Goal: Task Accomplishment & Management: Manage account settings

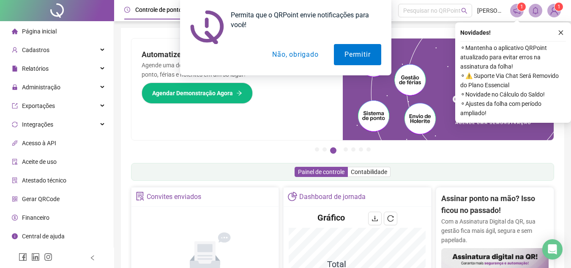
click at [304, 56] on button "Não, obrigado" at bounding box center [295, 54] width 67 height 21
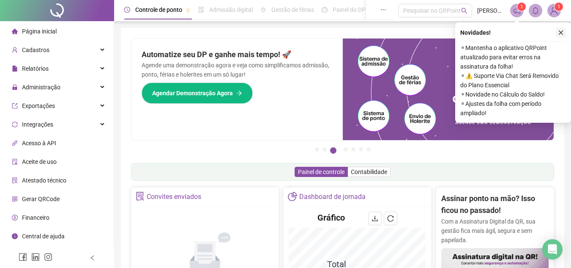
click at [563, 31] on icon "close" at bounding box center [561, 33] width 6 height 6
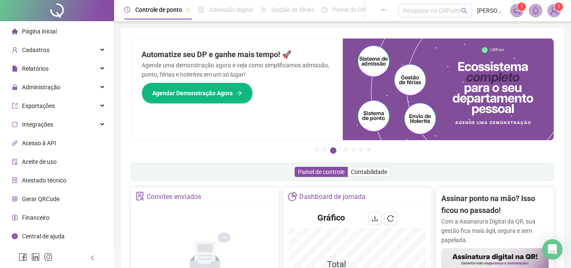
click at [43, 31] on span "Página inicial" at bounding box center [39, 31] width 35 height 7
click at [46, 30] on span "Página inicial" at bounding box center [39, 31] width 35 height 7
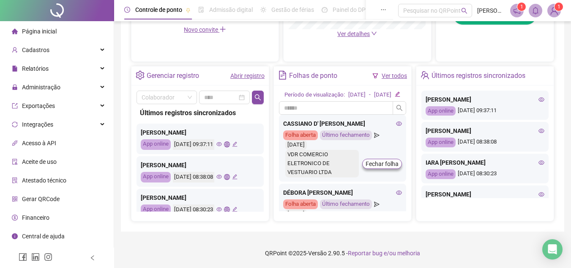
scroll to position [291, 0]
click at [40, 88] on span "Administração" at bounding box center [41, 87] width 38 height 7
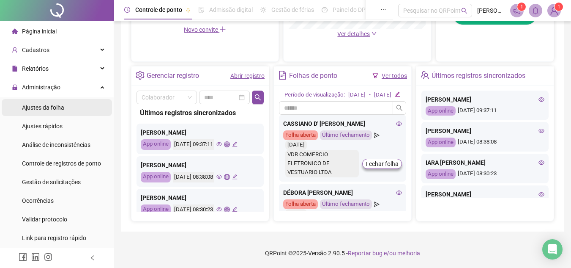
click at [43, 109] on span "Ajustes da folha" at bounding box center [43, 107] width 42 height 7
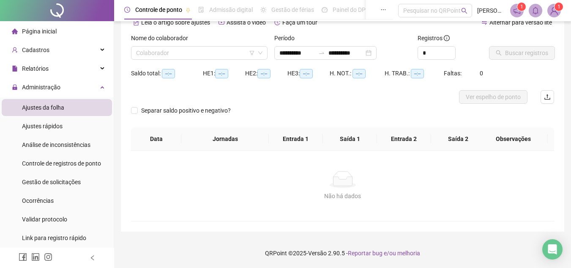
scroll to position [44, 0]
type input "**********"
click at [252, 55] on icon "filter" at bounding box center [252, 52] width 5 height 5
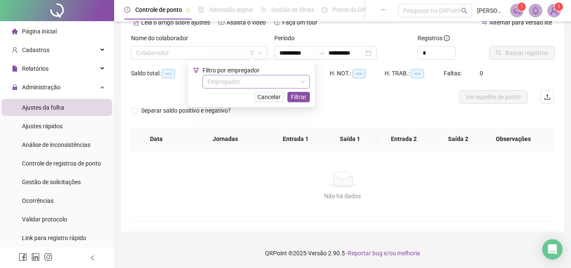
click at [303, 84] on icon "down" at bounding box center [302, 81] width 5 height 5
click at [260, 53] on icon "down" at bounding box center [260, 53] width 4 height 3
click at [271, 96] on span "Cancelar" at bounding box center [269, 96] width 23 height 9
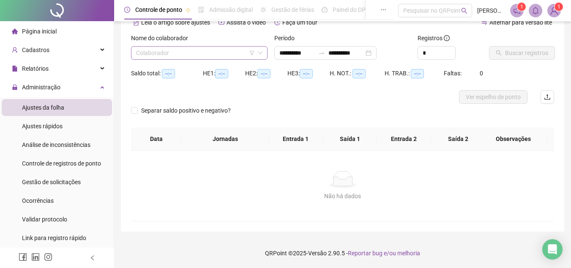
click at [262, 54] on icon "down" at bounding box center [260, 52] width 5 height 5
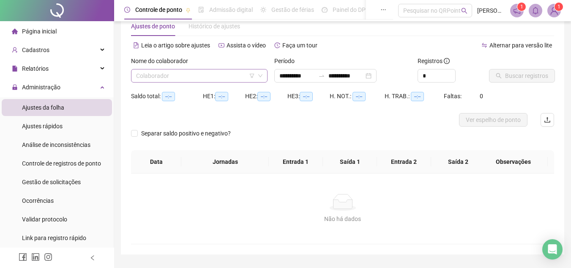
scroll to position [0, 0]
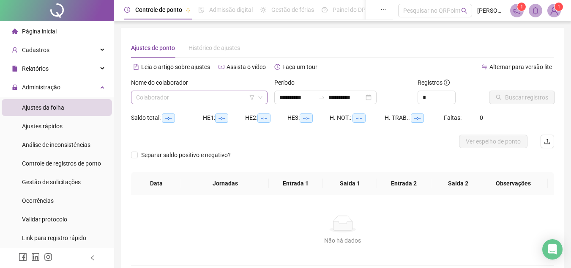
click at [259, 97] on icon "down" at bounding box center [260, 97] width 4 height 3
click at [36, 33] on span "Página inicial" at bounding box center [39, 31] width 35 height 7
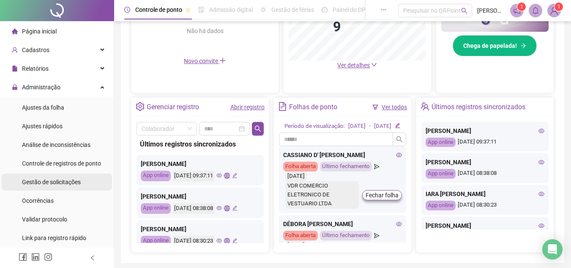
click at [49, 183] on span "Gestão de solicitações" at bounding box center [51, 181] width 59 height 7
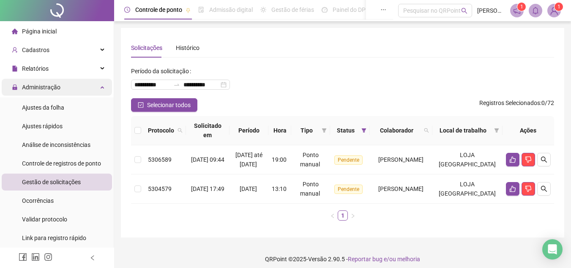
click at [50, 90] on span "Administração" at bounding box center [41, 87] width 38 height 7
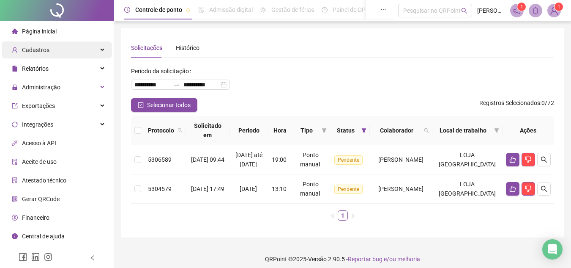
click at [37, 50] on span "Cadastros" at bounding box center [35, 50] width 27 height 7
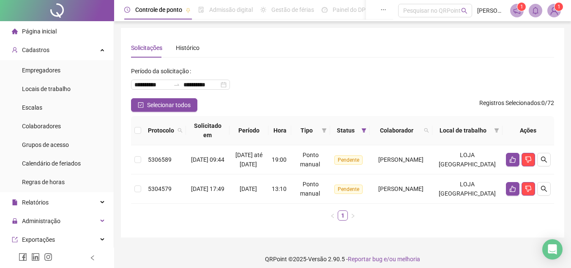
click at [40, 32] on span "Página inicial" at bounding box center [39, 31] width 35 height 7
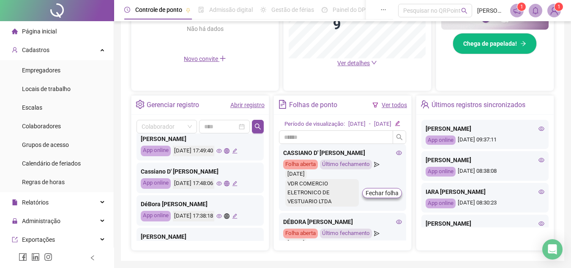
scroll to position [398, 0]
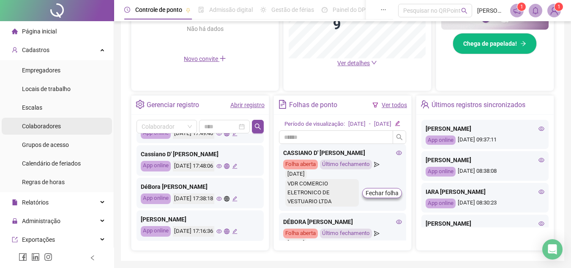
click at [44, 129] on span "Colaboradores" at bounding box center [41, 126] width 39 height 7
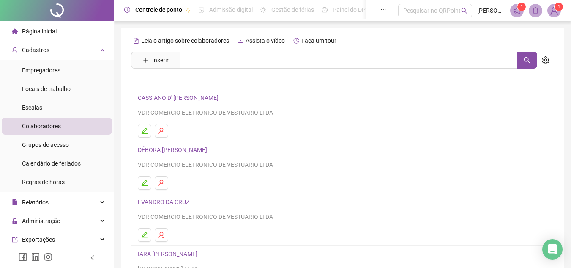
click at [39, 36] on div "Página inicial" at bounding box center [34, 31] width 45 height 17
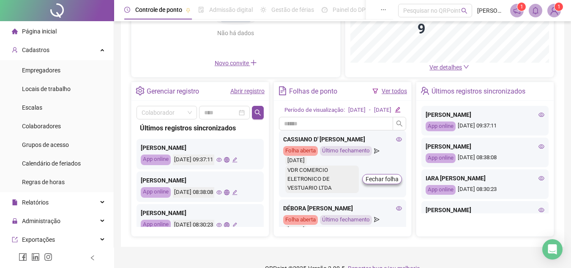
scroll to position [127, 0]
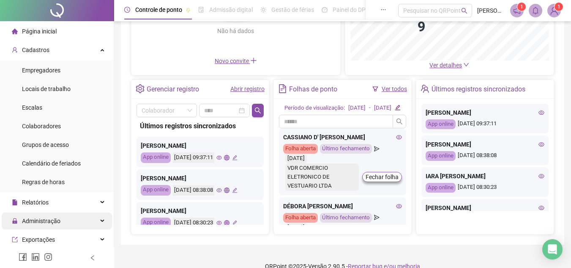
click at [27, 218] on span "Administração" at bounding box center [41, 220] width 38 height 7
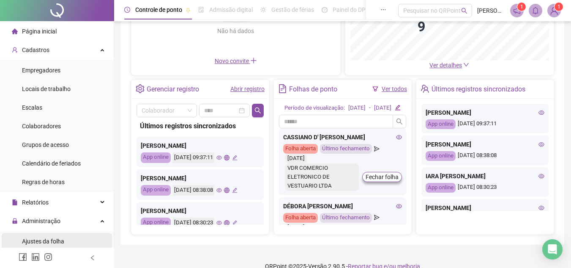
click at [48, 241] on span "Ajustes da folha" at bounding box center [43, 241] width 42 height 7
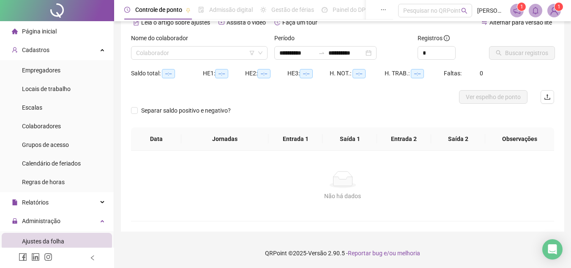
scroll to position [44, 0]
type input "**********"
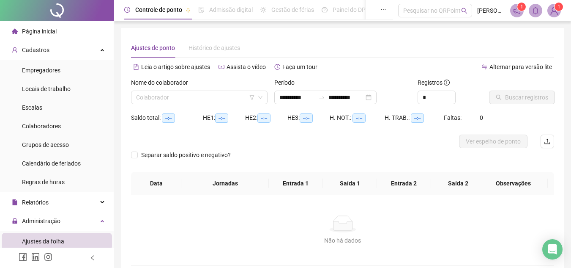
click at [163, 48] on span "Ajustes de ponto" at bounding box center [153, 47] width 44 height 7
click at [252, 97] on icon "filter" at bounding box center [252, 97] width 5 height 5
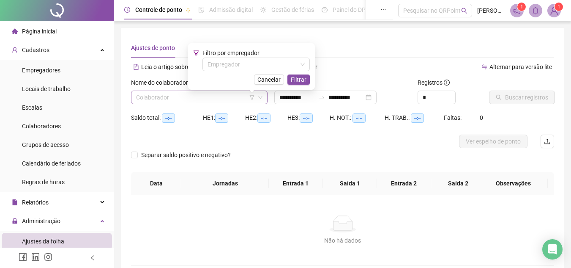
click at [252, 97] on icon "filter" at bounding box center [252, 97] width 5 height 5
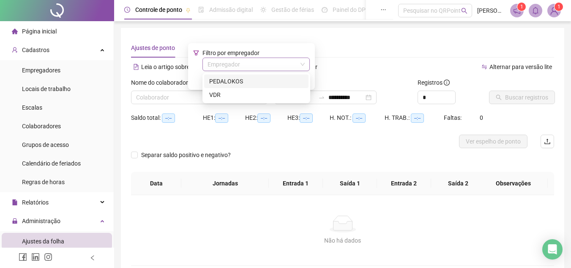
click at [258, 66] on input "search" at bounding box center [253, 64] width 90 height 13
click at [226, 94] on div "VDR" at bounding box center [256, 94] width 94 height 9
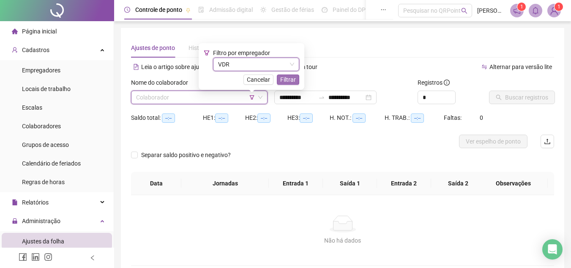
click at [285, 80] on span "Filtrar" at bounding box center [288, 79] width 16 height 9
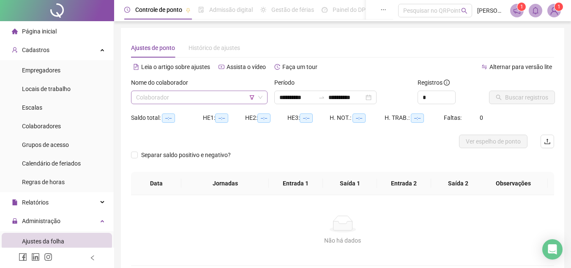
click at [259, 99] on icon "down" at bounding box center [260, 97] width 5 height 5
click at [261, 98] on icon "down" at bounding box center [260, 97] width 5 height 5
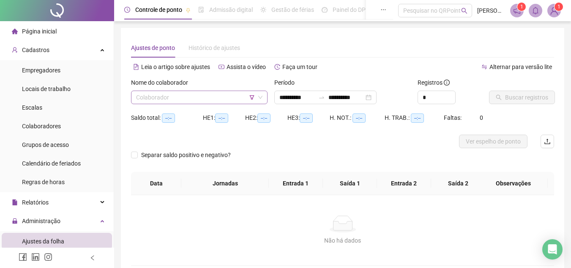
click at [261, 98] on icon "down" at bounding box center [260, 97] width 5 height 5
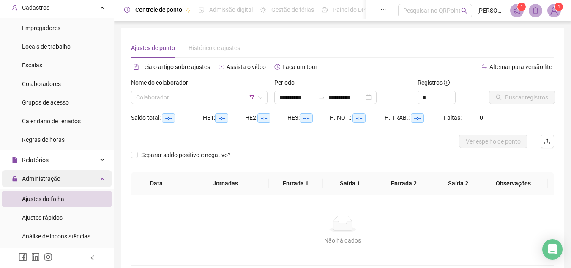
click at [40, 181] on span "Administração" at bounding box center [41, 178] width 38 height 7
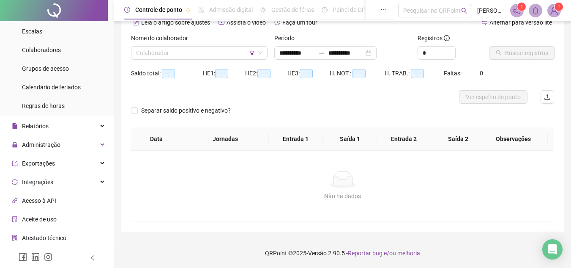
scroll to position [0, 0]
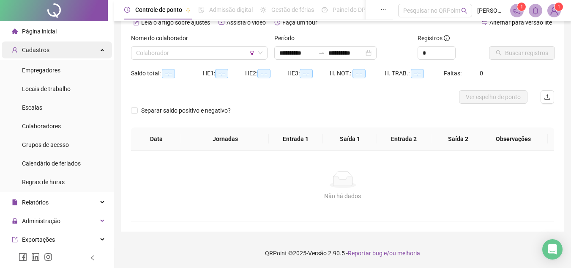
click at [40, 51] on span "Cadastros" at bounding box center [35, 50] width 27 height 7
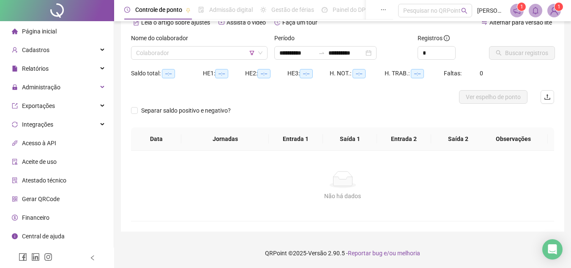
click at [41, 31] on span "Página inicial" at bounding box center [39, 31] width 35 height 7
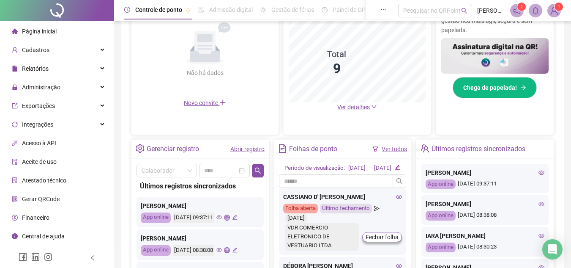
scroll to position [207, 0]
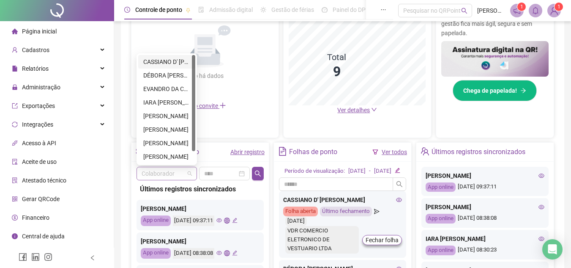
click at [188, 175] on span at bounding box center [167, 173] width 50 height 13
click at [170, 90] on div "EVANDRO DA CRUZ" at bounding box center [166, 88] width 47 height 9
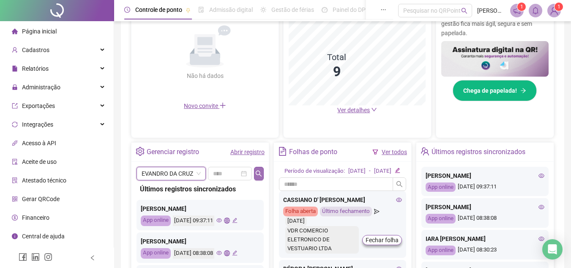
click at [260, 174] on icon "search" at bounding box center [258, 173] width 7 height 7
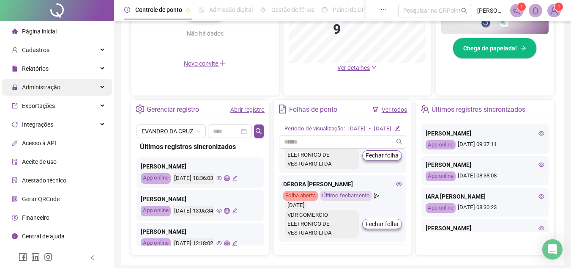
scroll to position [0, 0]
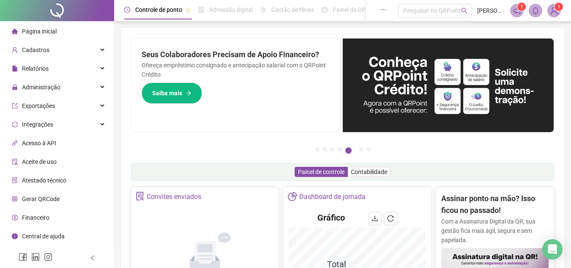
click at [41, 30] on span "Página inicial" at bounding box center [39, 31] width 35 height 7
click at [559, 8] on span "1" at bounding box center [559, 7] width 3 height 6
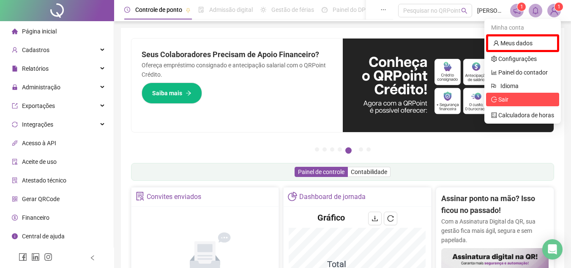
click at [502, 99] on span "Sair" at bounding box center [504, 99] width 10 height 7
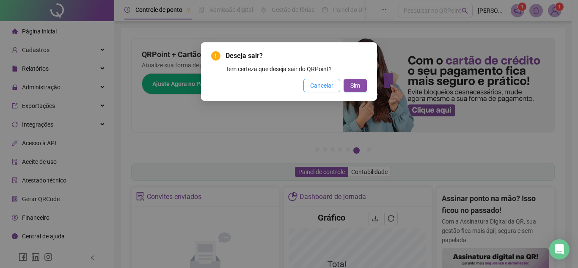
click at [334, 89] on button "Cancelar" at bounding box center [321, 86] width 37 height 14
